Goal: Information Seeking & Learning: Learn about a topic

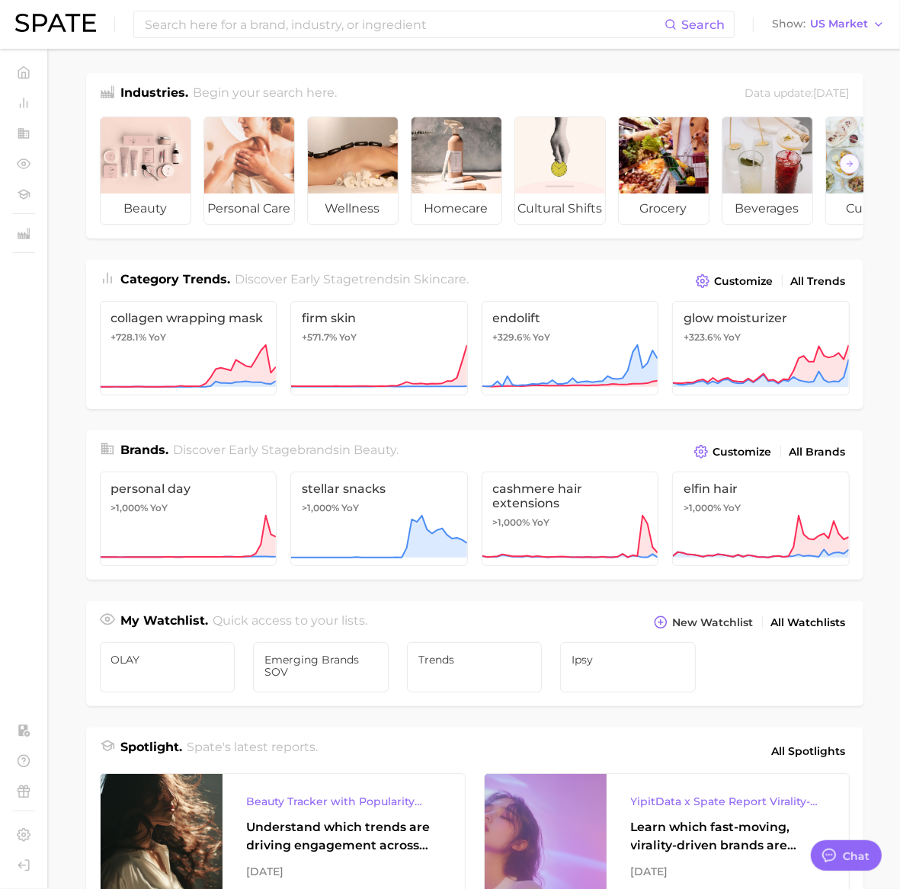
click at [853, 292] on div "Category Trends . Discover Early Stage trends in skincare . Customize All Trends" at bounding box center [474, 276] width 777 height 32
click at [847, 292] on link "All Trends" at bounding box center [818, 281] width 62 height 21
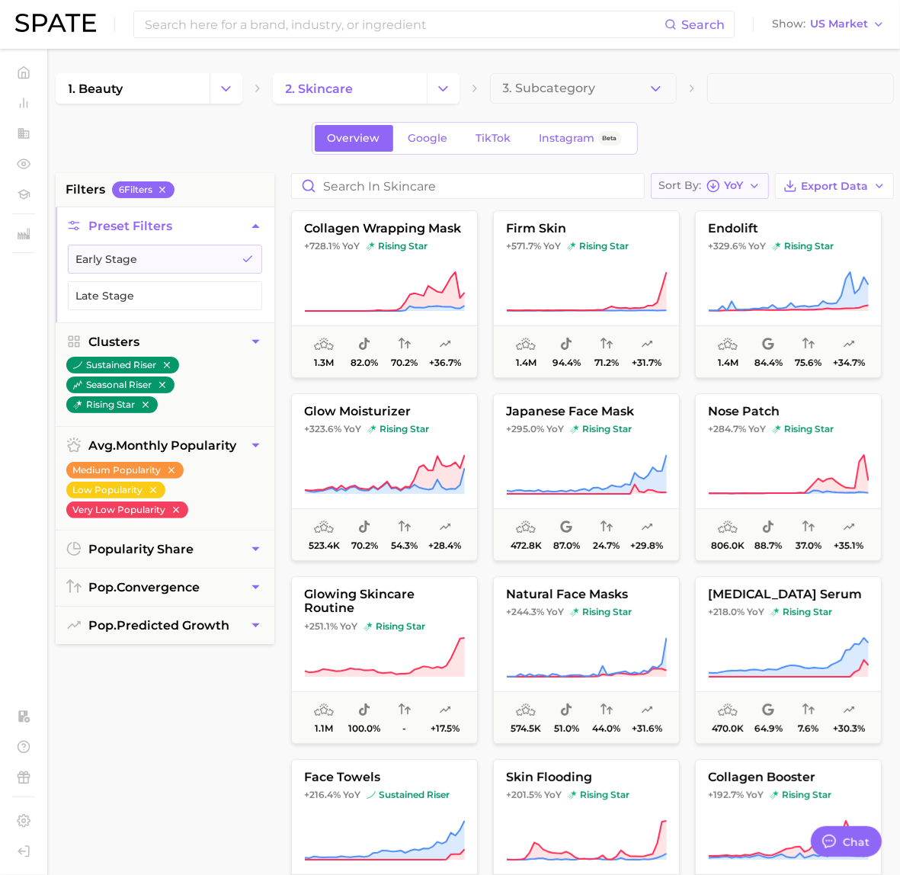
click at [688, 190] on span "Sort By" at bounding box center [680, 185] width 43 height 8
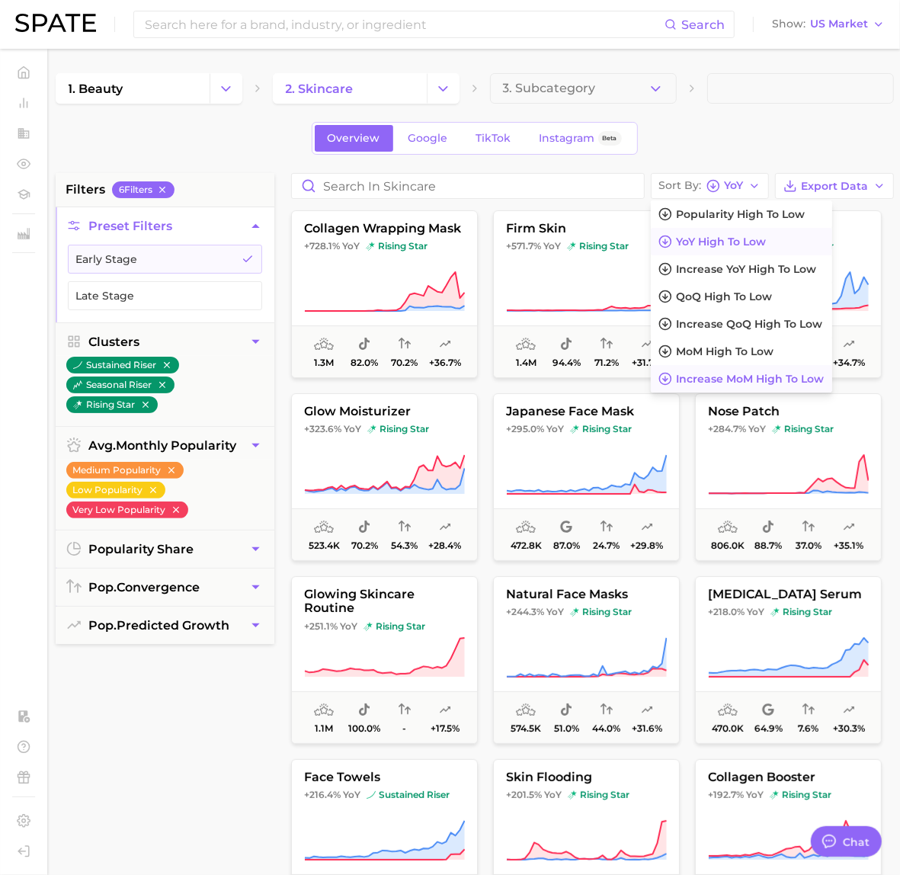
click at [763, 367] on button "Increase MoM high to low" at bounding box center [741, 378] width 181 height 27
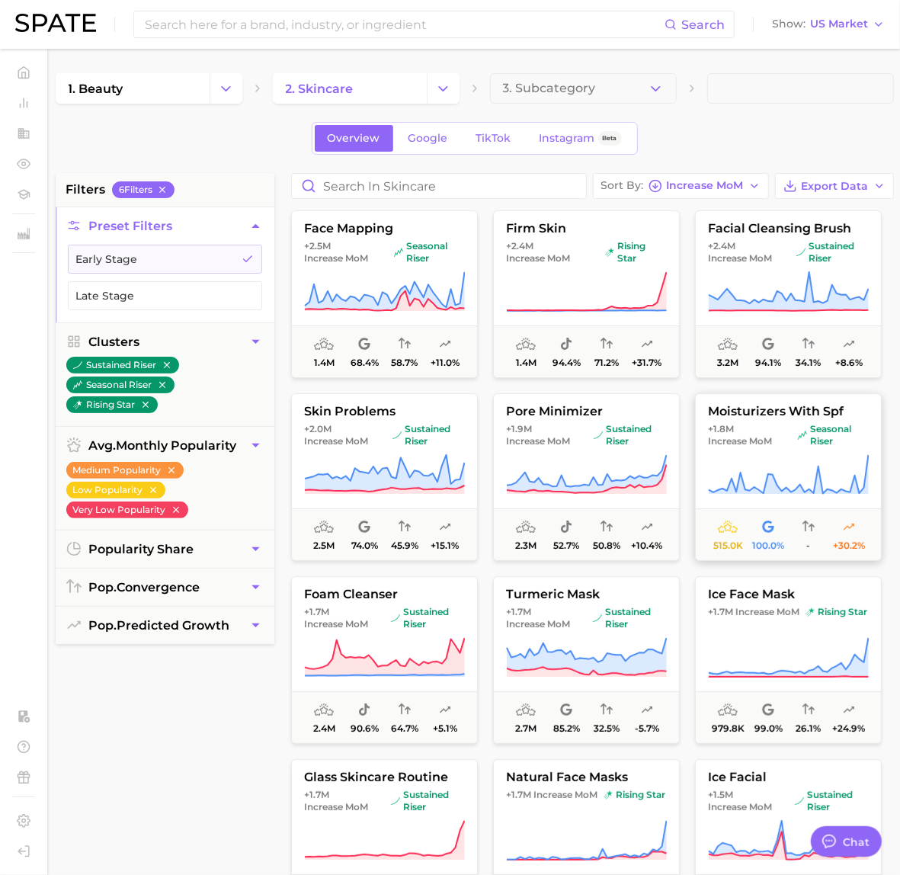
click at [754, 418] on span "moisturizers with spf" at bounding box center [788, 412] width 185 height 14
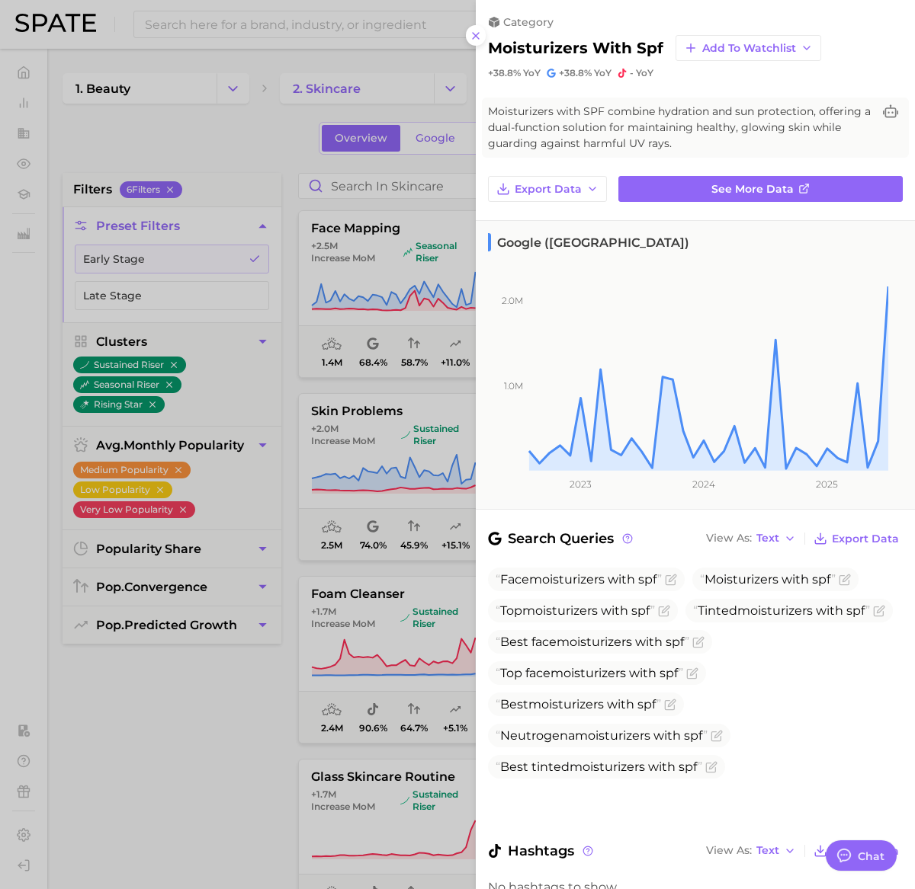
click at [389, 224] on div at bounding box center [457, 444] width 915 height 889
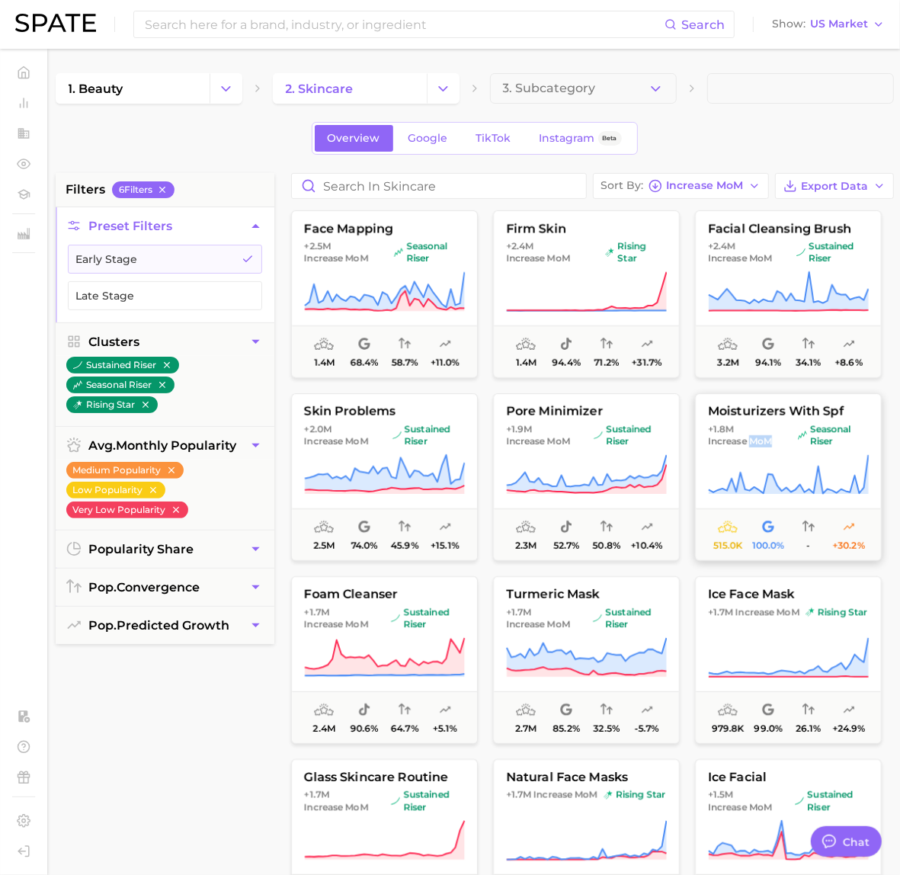
click at [751, 409] on span "moisturizers with spf" at bounding box center [788, 412] width 185 height 14
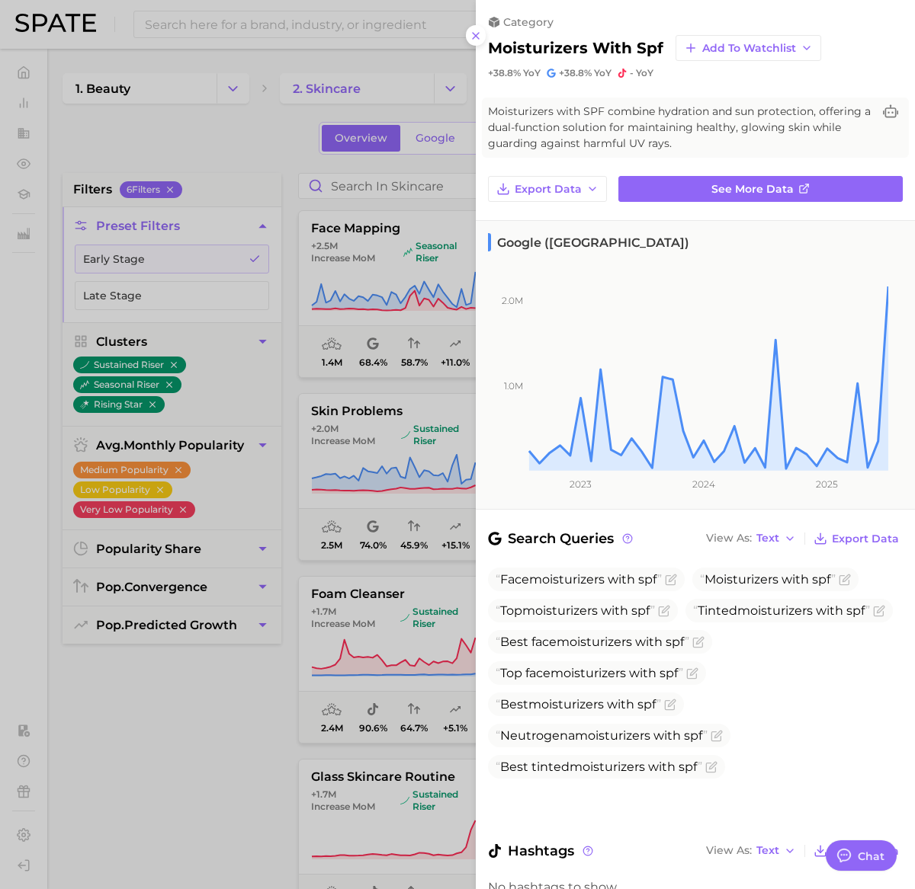
click at [324, 306] on div at bounding box center [457, 444] width 915 height 889
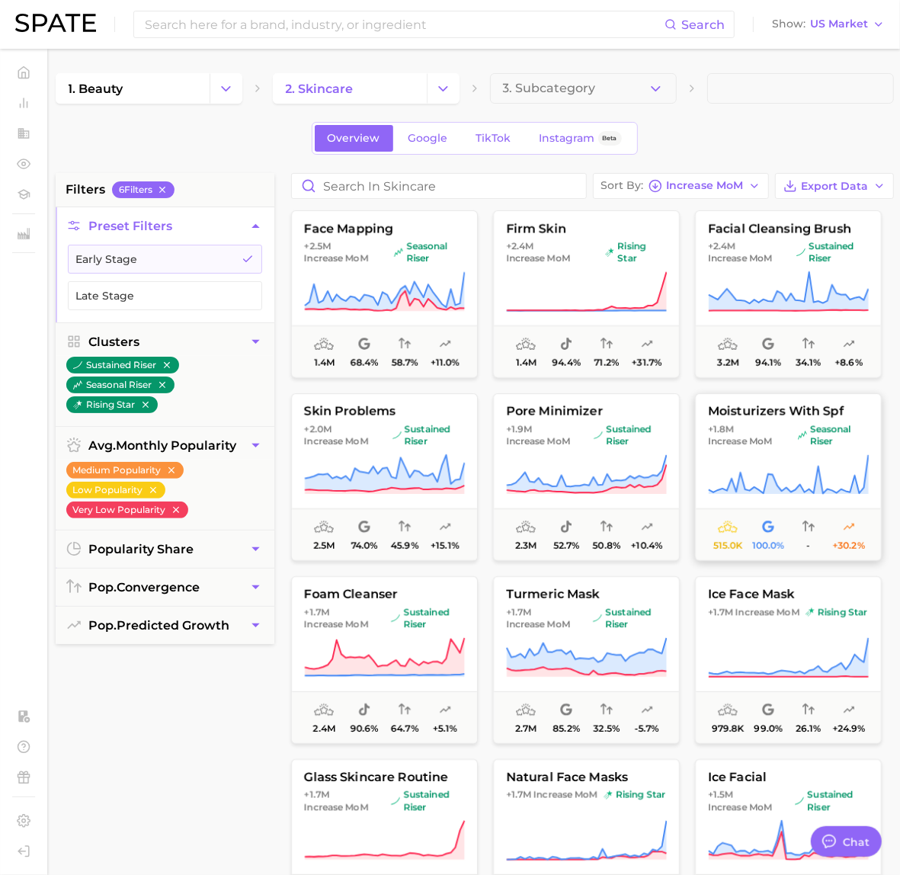
click at [739, 415] on span "moisturizers with spf" at bounding box center [788, 412] width 185 height 14
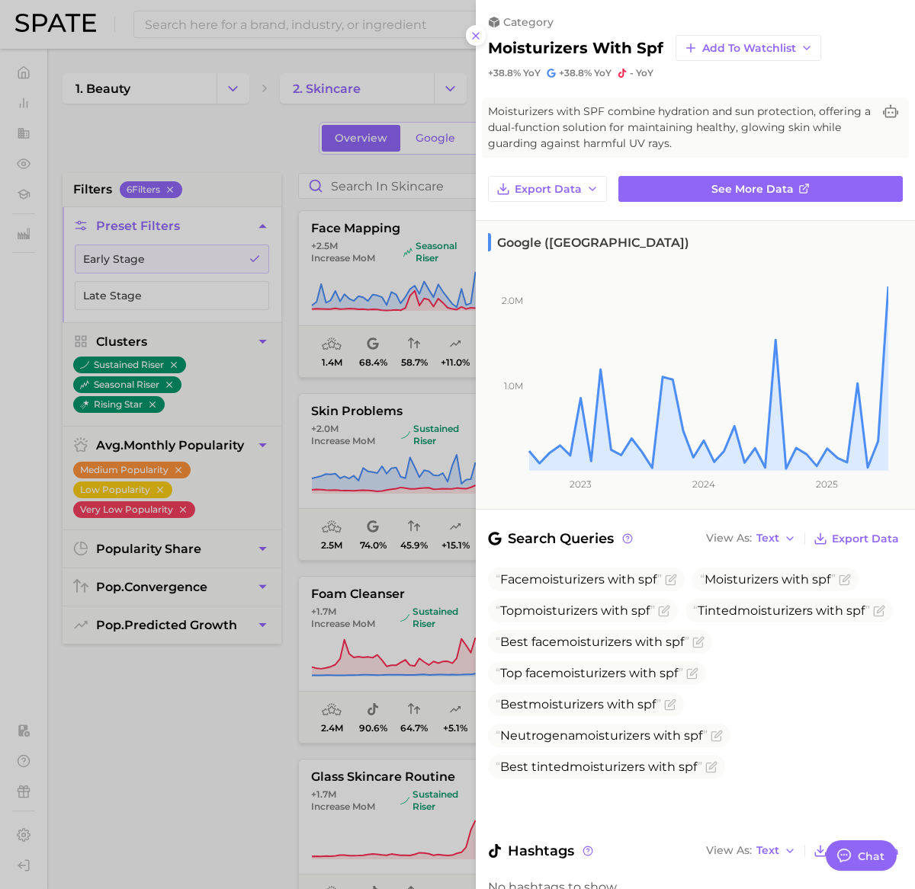
click at [350, 351] on div at bounding box center [457, 444] width 915 height 889
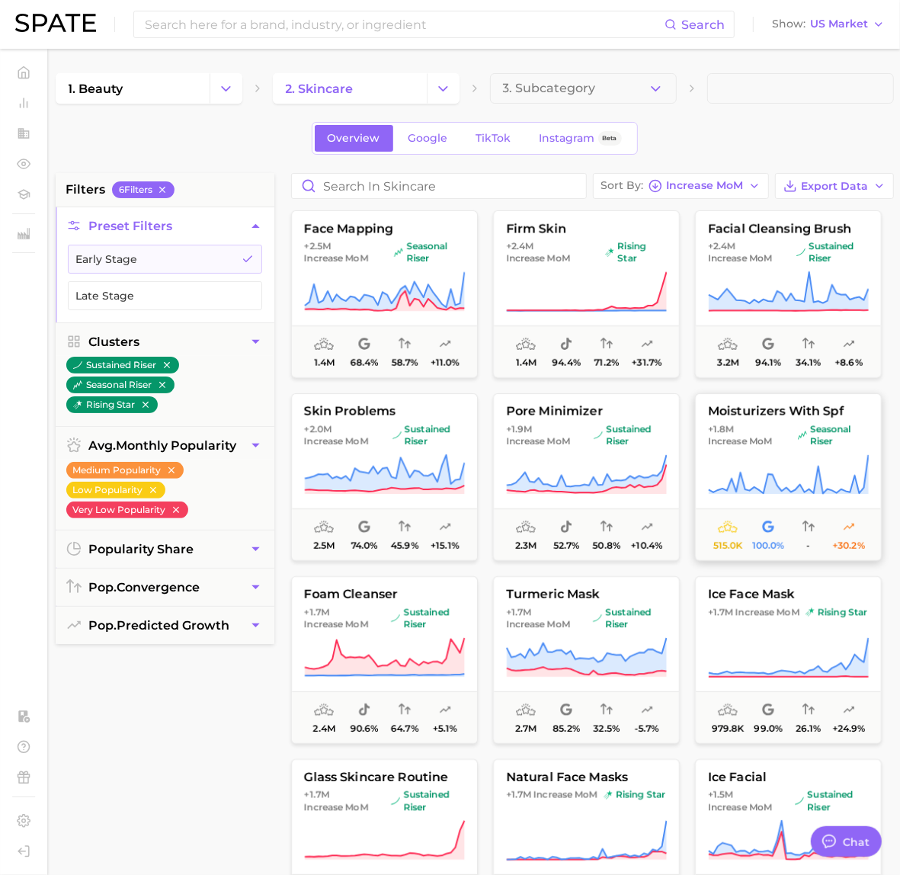
click at [747, 396] on button "moisturizers with spf +1.8m Increase MoM seasonal riser 515.0k 100.0% - +30.2%" at bounding box center [788, 477] width 187 height 168
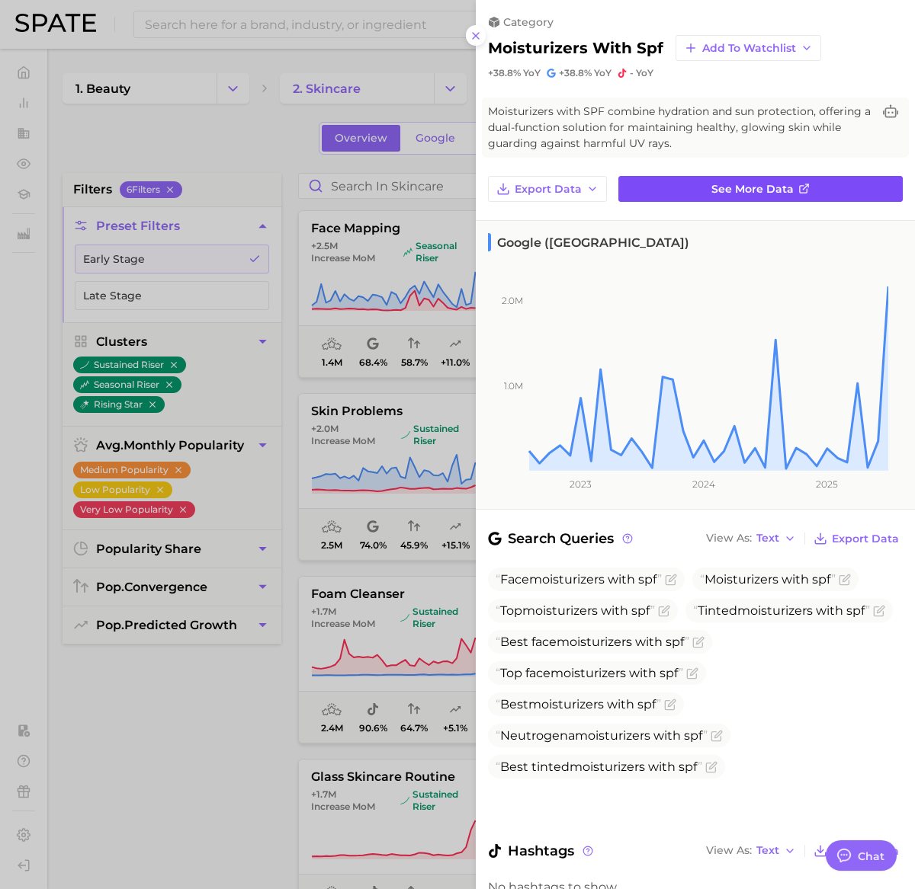
click at [763, 183] on span "See more data" at bounding box center [752, 189] width 82 height 13
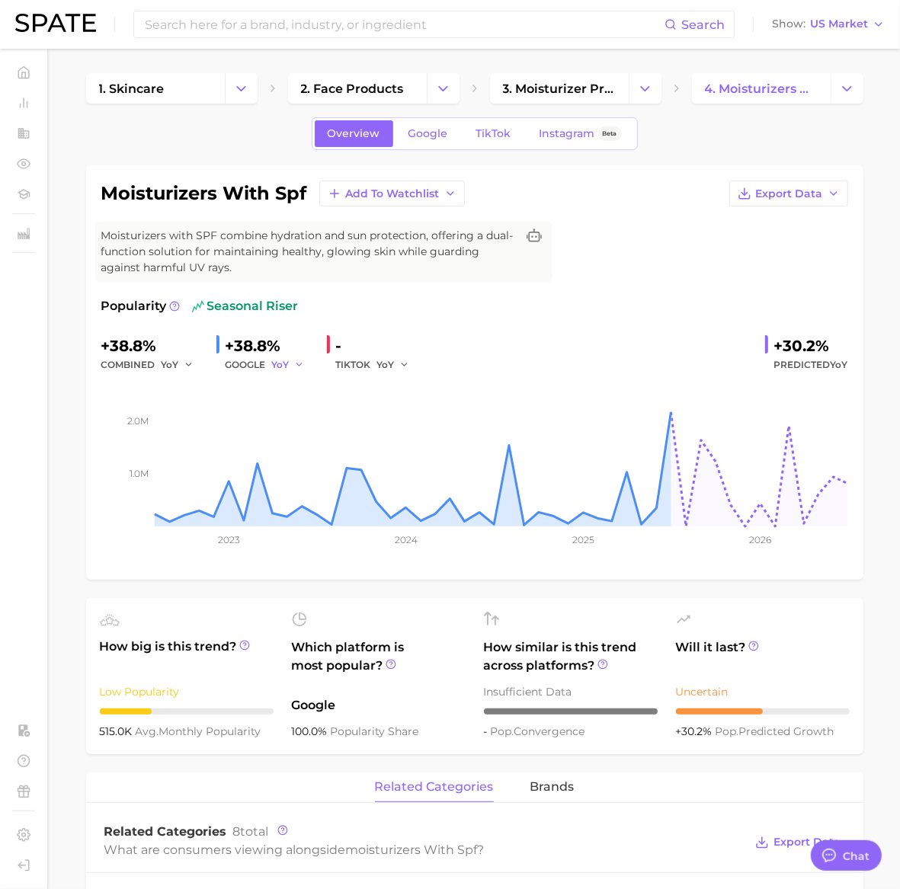
click at [294, 368] on icon "button" at bounding box center [299, 365] width 11 height 11
click at [306, 437] on span "MoM" at bounding box center [293, 443] width 27 height 13
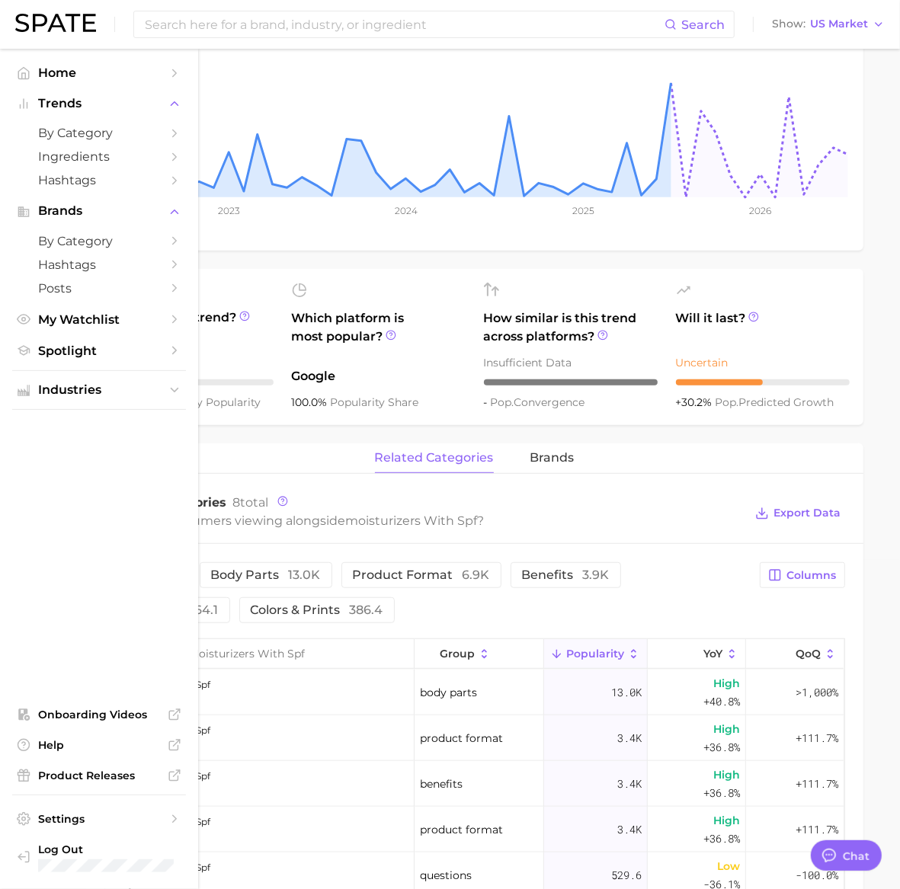
scroll to position [518, 0]
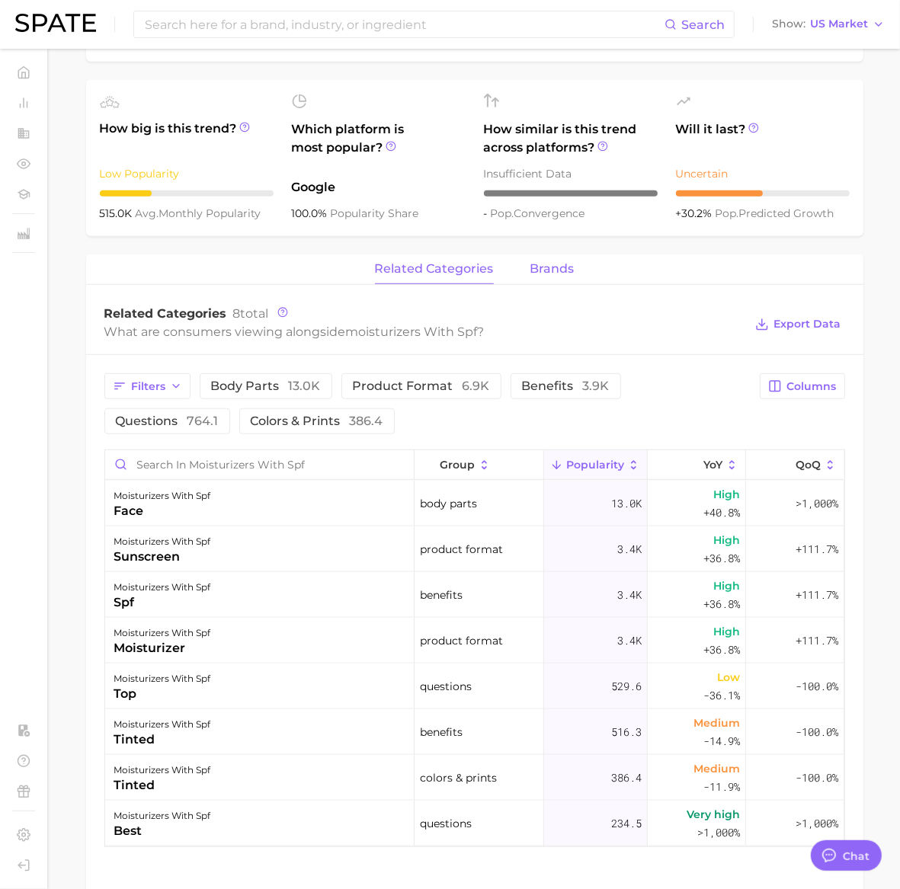
click at [570, 271] on span "brands" at bounding box center [552, 269] width 44 height 14
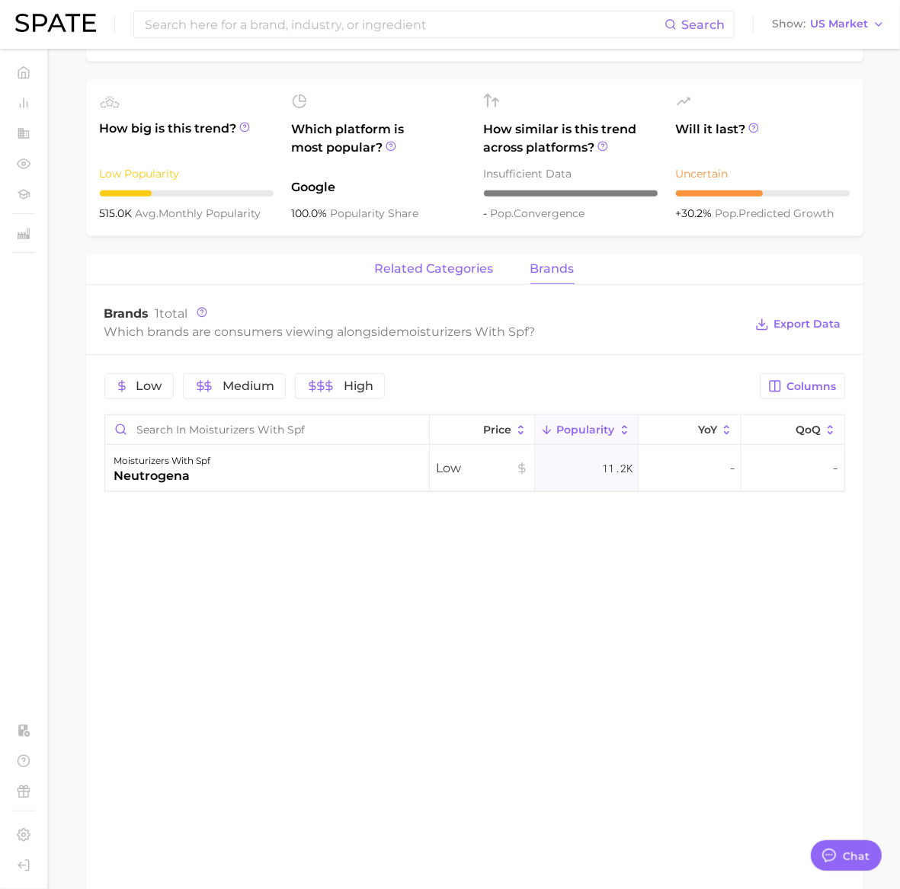
click at [431, 265] on span "related categories" at bounding box center [434, 269] width 119 height 14
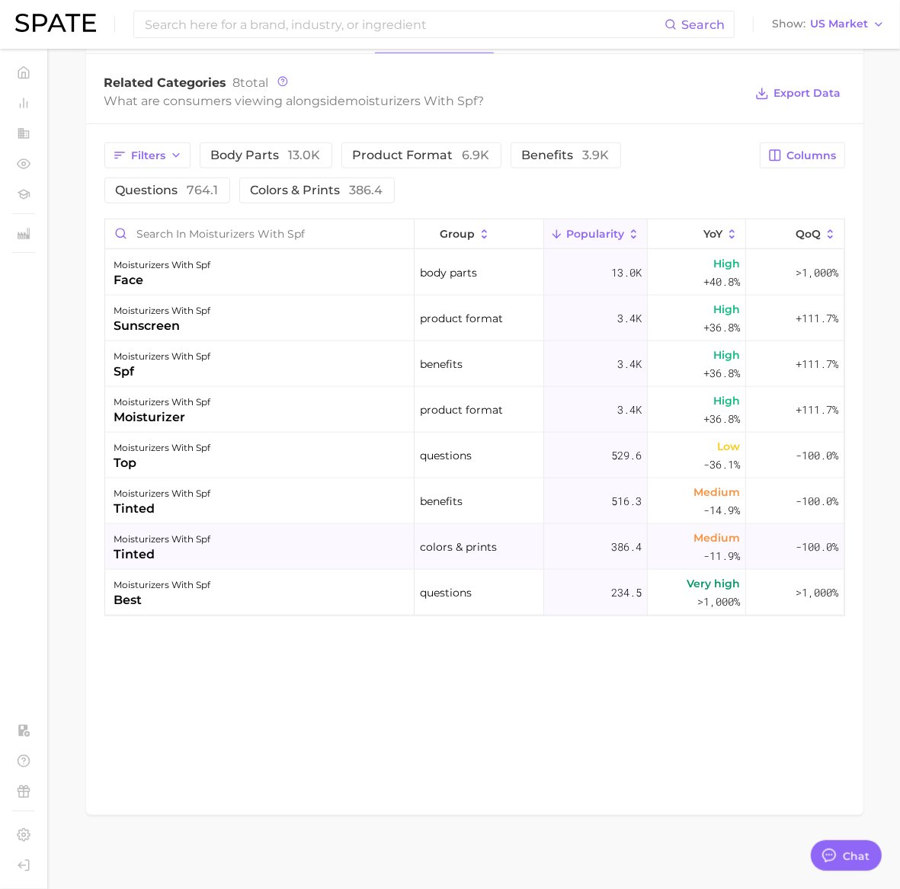
scroll to position [752, 0]
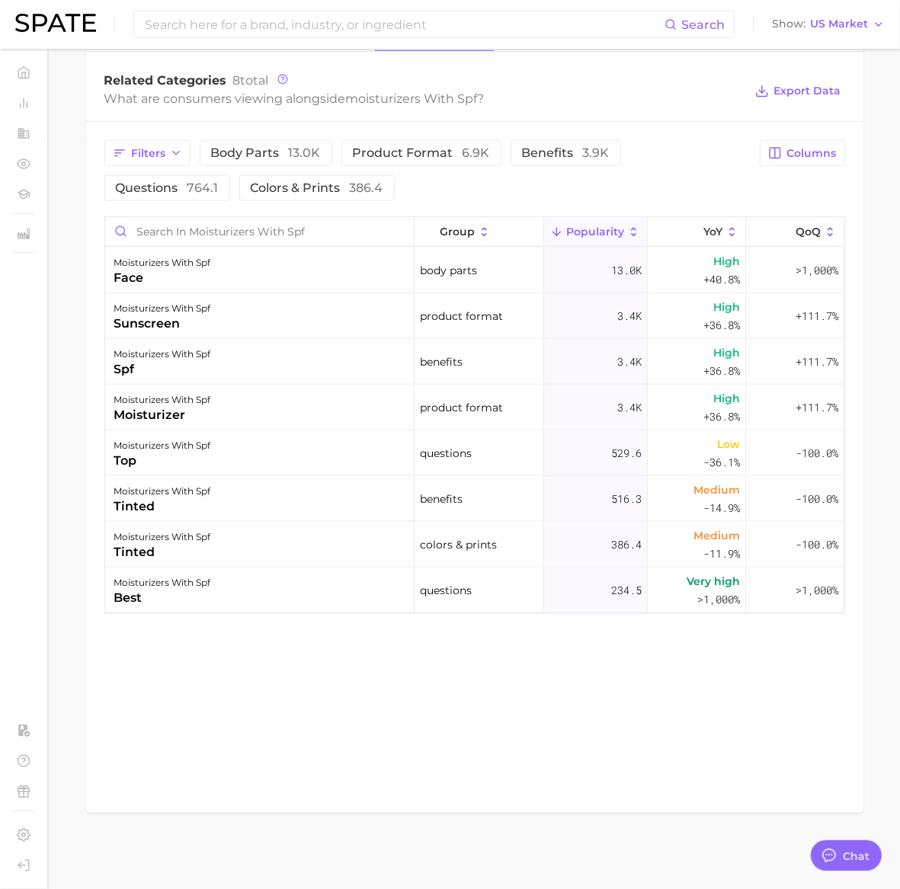
type textarea "x"
